Goal: Information Seeking & Learning: Learn about a topic

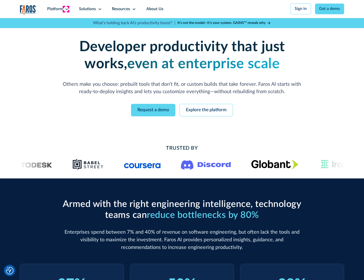
click at [66, 9] on icon at bounding box center [67, 9] width 4 height 4
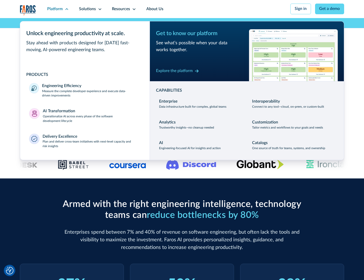
click at [91, 94] on p "Measure the complete developer experience and execute data-driven improvements" at bounding box center [91, 93] width 98 height 9
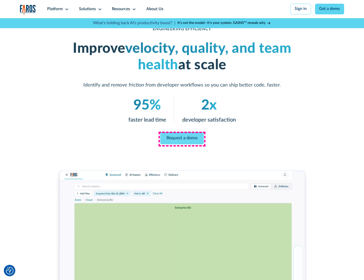
click at [182, 139] on link "Request a demo" at bounding box center [182, 138] width 44 height 12
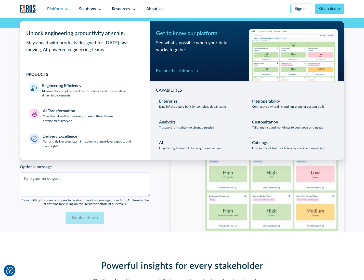
scroll to position [1109, 0]
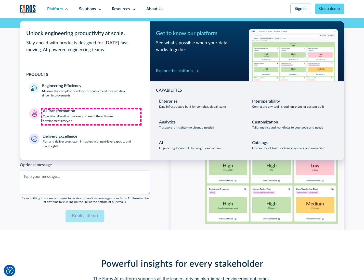
click at [91, 117] on p "Operationalize AI across every phase of the software development lifecycle" at bounding box center [92, 118] width 98 height 9
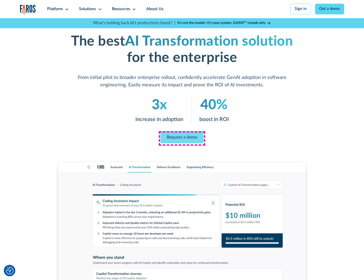
click at [182, 138] on link "Request a demo" at bounding box center [181, 137] width 43 height 12
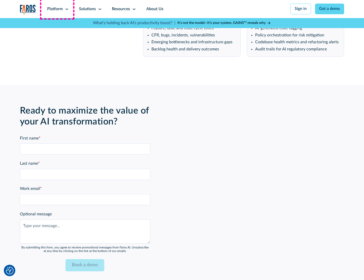
click at [57, 9] on div "Platform" at bounding box center [55, 9] width 16 height 6
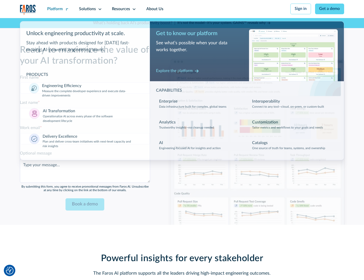
scroll to position [1231, 0]
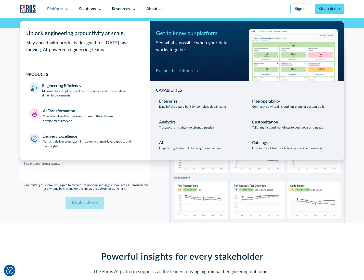
click at [174, 72] on div "Explore the platform" at bounding box center [174, 71] width 37 height 6
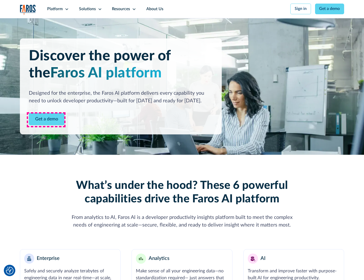
click at [46, 120] on link "Get a demo" at bounding box center [47, 119] width 36 height 12
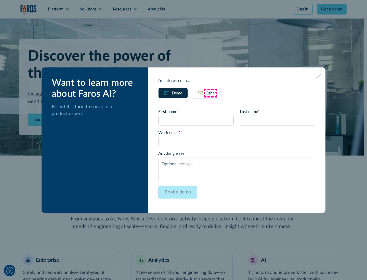
click at [210, 93] on div "Other" at bounding box center [210, 93] width 11 height 6
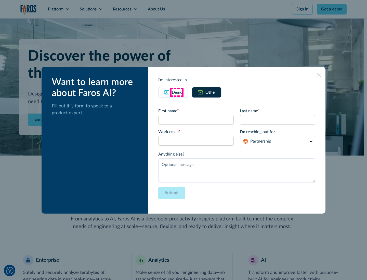
click at [176, 92] on div "Demo" at bounding box center [177, 92] width 11 height 6
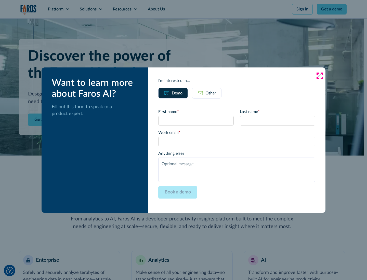
click at [319, 76] on icon at bounding box center [319, 76] width 4 height 4
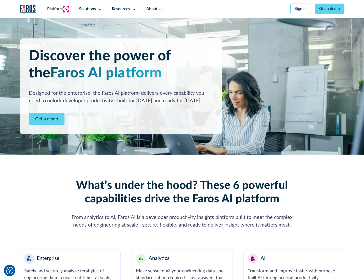
click at [66, 9] on icon at bounding box center [67, 9] width 4 height 4
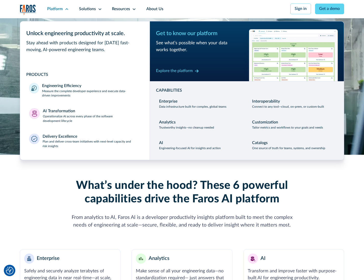
click at [91, 145] on p "Plan and deliver cross-team initiatives with next-level capacity and risk insig…" at bounding box center [92, 144] width 98 height 9
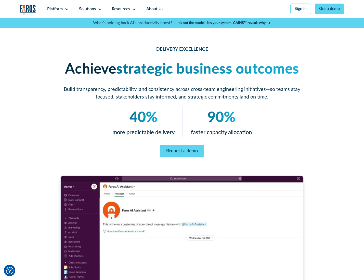
click at [99, 9] on icon at bounding box center [100, 9] width 4 height 4
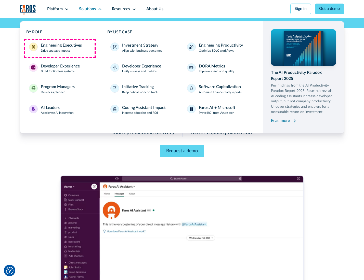
click at [60, 48] on div "Engineering Executives" at bounding box center [61, 46] width 41 height 6
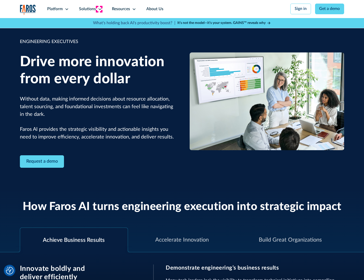
click at [99, 9] on icon at bounding box center [100, 9] width 4 height 4
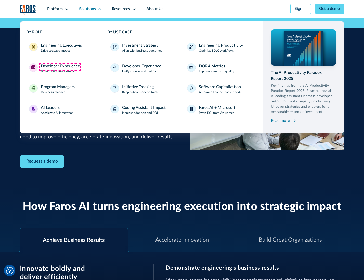
click at [60, 67] on div "Developer Experience" at bounding box center [60, 66] width 39 height 6
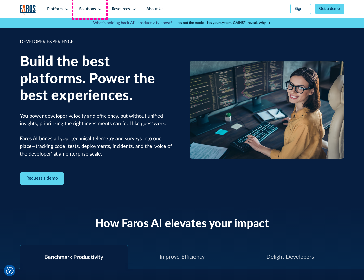
click at [90, 9] on div "Solutions" at bounding box center [87, 9] width 17 height 6
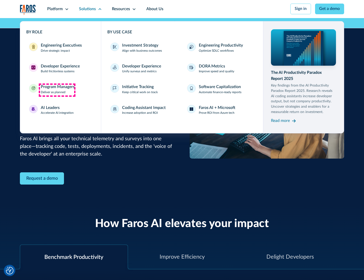
click at [57, 90] on div "Program Managers" at bounding box center [58, 87] width 34 height 6
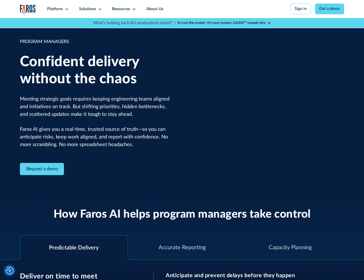
click at [99, 9] on icon at bounding box center [100, 9] width 4 height 4
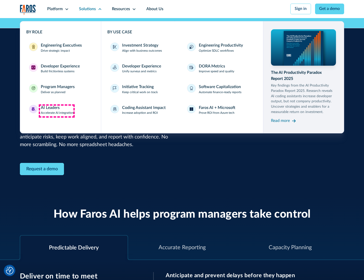
click at [57, 111] on div "AI Leaders" at bounding box center [50, 108] width 19 height 6
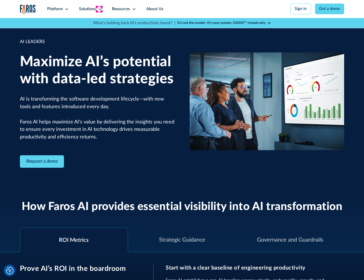
click at [99, 9] on icon at bounding box center [100, 9] width 4 height 4
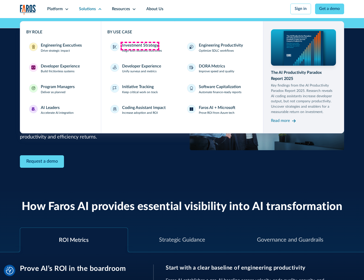
click at [140, 46] on div "Investment Strategy" at bounding box center [140, 46] width 36 height 6
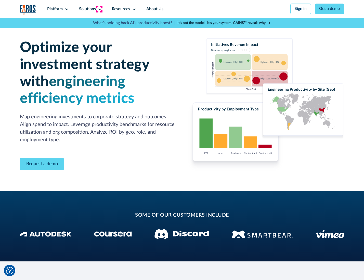
click at [99, 9] on icon at bounding box center [100, 9] width 4 height 4
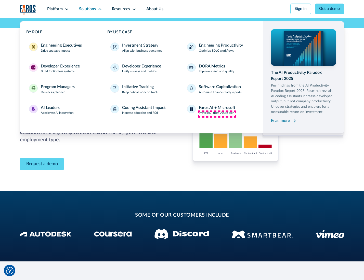
click at [217, 114] on p "Prove ROI from Azure tech" at bounding box center [217, 113] width 36 height 5
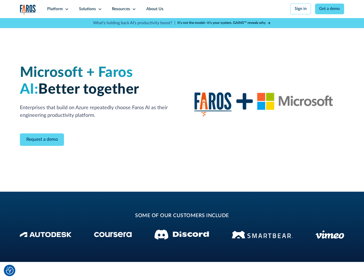
click at [99, 9] on icon at bounding box center [100, 9] width 4 height 4
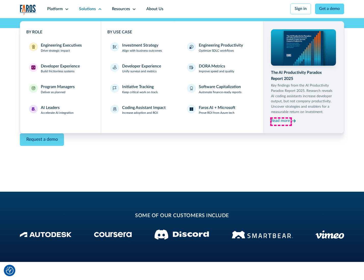
click at [281, 122] on div "Read more" at bounding box center [280, 121] width 19 height 6
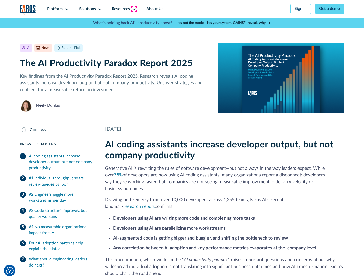
click at [133, 9] on icon at bounding box center [134, 9] width 4 height 4
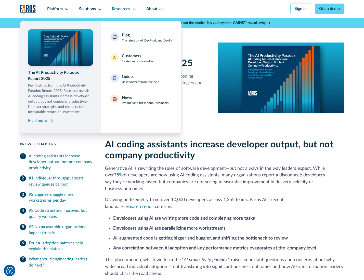
click at [146, 38] on div "Blog The latest on AI, DevProd, and DevEx" at bounding box center [147, 37] width 50 height 11
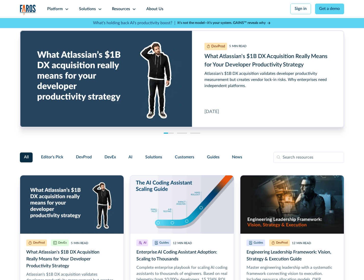
click at [330, 9] on link "Get a demo" at bounding box center [329, 9] width 29 height 11
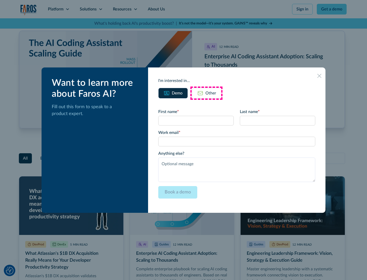
click at [206, 93] on div "Other" at bounding box center [210, 93] width 11 height 6
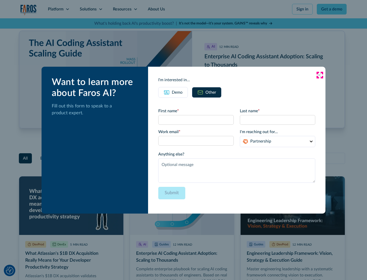
click at [319, 75] on icon at bounding box center [319, 75] width 4 height 4
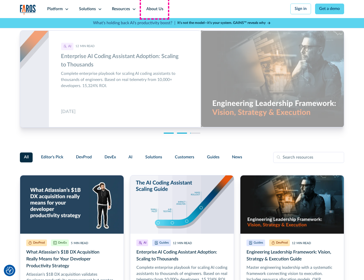
click at [154, 9] on link "About Us" at bounding box center [154, 9] width 27 height 18
